Goal: Task Accomplishment & Management: Manage account settings

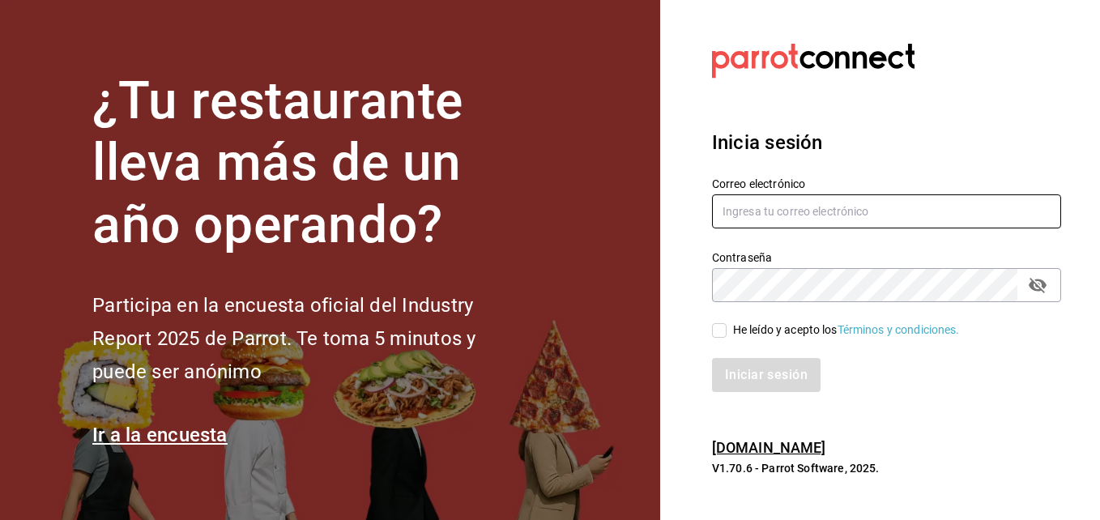
click at [761, 211] on input "text" at bounding box center [886, 211] width 349 height 34
paste input "[EMAIL_ADDRESS][DOMAIN_NAME]"
type input "[EMAIL_ADDRESS][DOMAIN_NAME]"
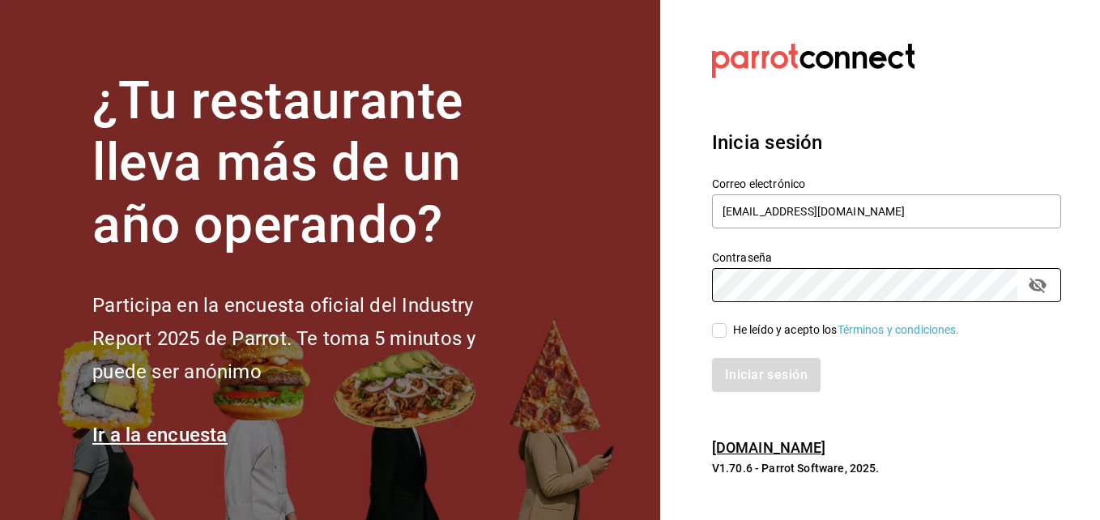
click at [755, 330] on div "He leído y acepto los Términos y condiciones." at bounding box center [846, 329] width 227 height 17
click at [726, 330] on input "He leído y acepto los Términos y condiciones." at bounding box center [719, 330] width 15 height 15
checkbox input "true"
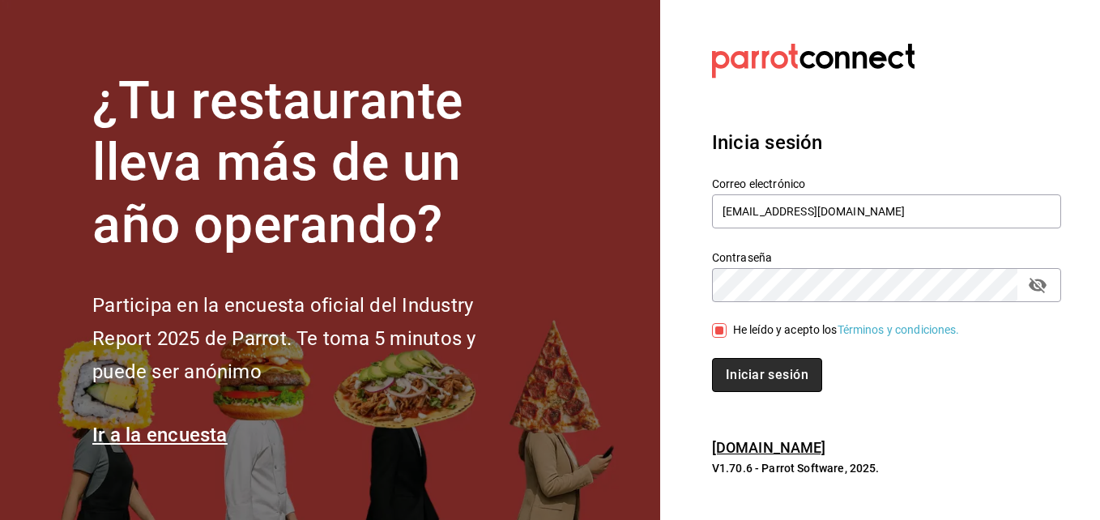
click at [753, 373] on button "Iniciar sesión" at bounding box center [767, 375] width 110 height 34
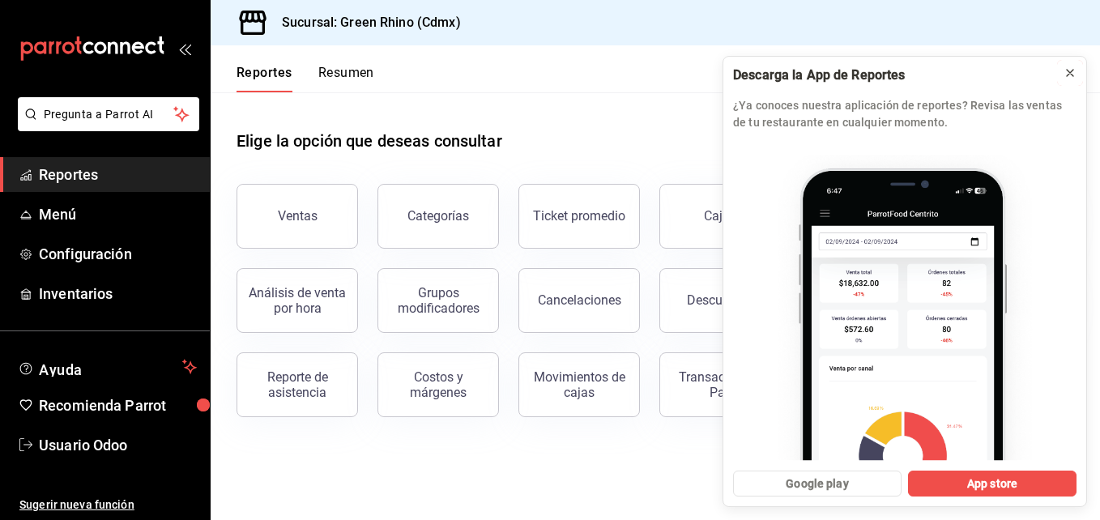
click at [1071, 70] on icon at bounding box center [1069, 72] width 13 height 13
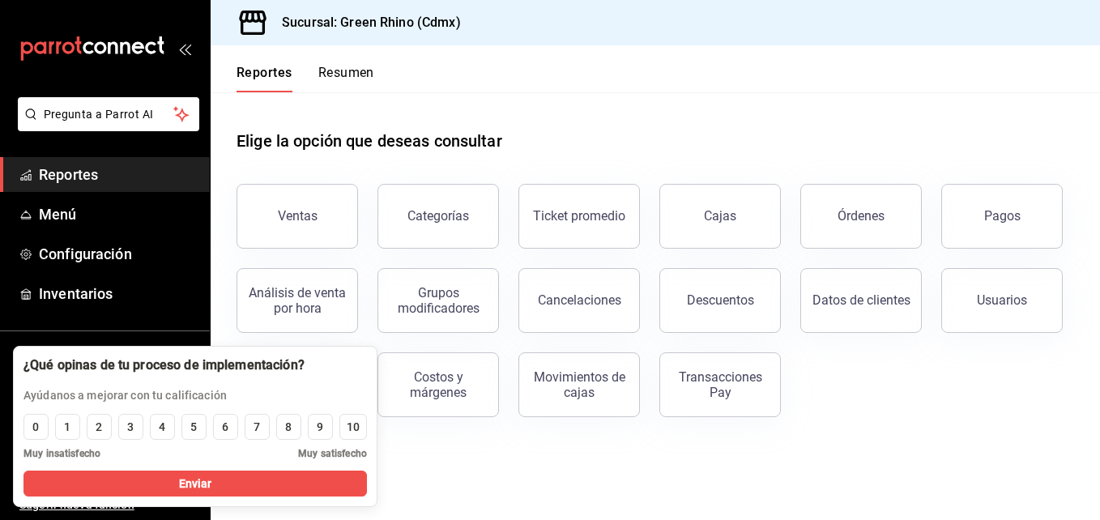
click at [438, 461] on main "Elige la opción que deseas consultar Ventas Categorías Ticket promedio Cajas Ór…" at bounding box center [655, 306] width 889 height 428
click at [250, 120] on div "Elige la opción que deseas consultar" at bounding box center [654, 128] width 837 height 72
